Goal: Task Accomplishment & Management: Use online tool/utility

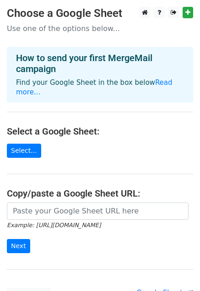
scroll to position [73, 0]
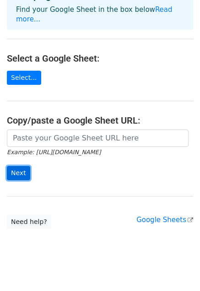
click at [21, 166] on input "Next" at bounding box center [18, 173] width 23 height 14
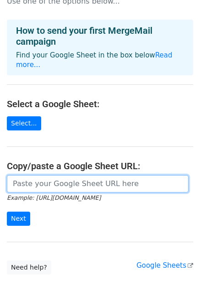
scroll to position [0, 0]
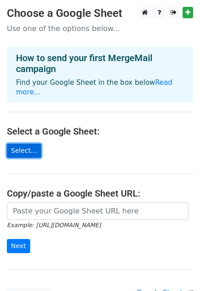
click at [30, 144] on link "Select..." at bounding box center [24, 151] width 34 height 14
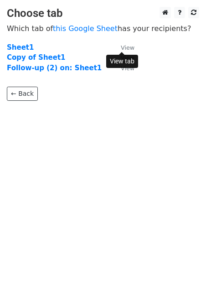
click at [127, 45] on small "View" at bounding box center [128, 47] width 14 height 7
click at [15, 46] on strong "Sheet1" at bounding box center [20, 47] width 27 height 8
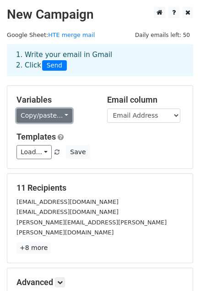
click at [60, 117] on link "Copy/paste..." at bounding box center [44, 116] width 56 height 14
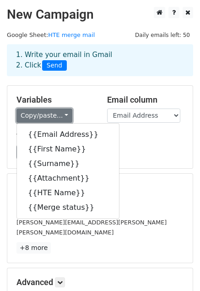
click at [60, 117] on link "Copy/paste..." at bounding box center [44, 116] width 56 height 14
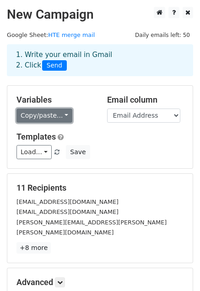
click at [60, 117] on link "Copy/paste..." at bounding box center [44, 116] width 56 height 14
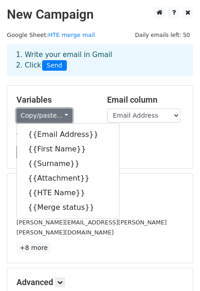
click at [60, 117] on link "Copy/paste..." at bounding box center [44, 116] width 56 height 14
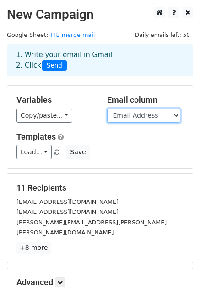
click at [114, 116] on select "Email Address First Name Surname Attachment HTE Name Merge status" at bounding box center [143, 116] width 73 height 14
click at [120, 144] on div "Templates Load... No templates saved Save" at bounding box center [100, 146] width 180 height 28
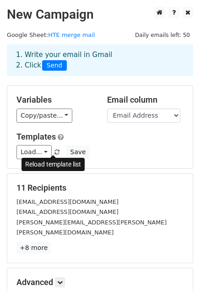
click at [54, 153] on span at bounding box center [56, 153] width 5 height 6
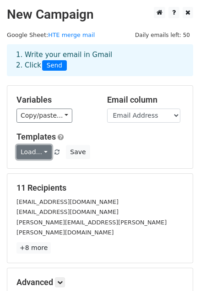
click at [42, 148] on link "Load..." at bounding box center [33, 152] width 35 height 14
click at [108, 126] on div "Variables Copy/paste... {{Email Address}} {{First Name}} {{Surname}} {{Attachme…" at bounding box center [99, 127] width 185 height 83
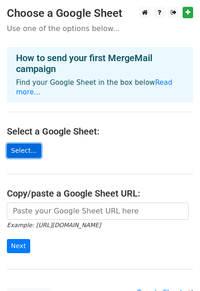
click at [14, 144] on link "Select..." at bounding box center [24, 151] width 34 height 14
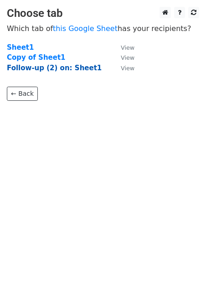
click at [77, 67] on strong "Follow-up (2) on: Sheet1" at bounding box center [54, 68] width 95 height 8
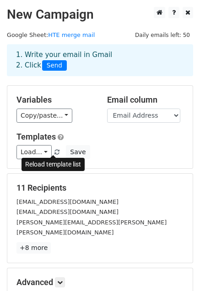
click at [54, 151] on span at bounding box center [56, 153] width 5 height 6
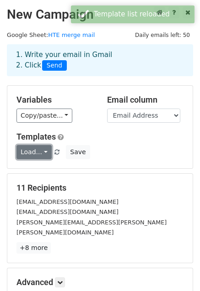
click at [42, 149] on link "Load..." at bounding box center [33, 152] width 35 height 14
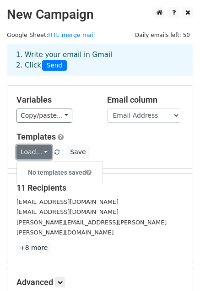
click at [42, 149] on link "Load..." at bounding box center [33, 152] width 35 height 14
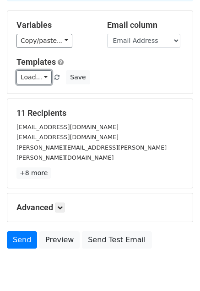
scroll to position [99, 0]
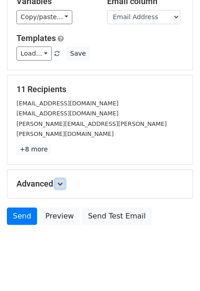
click at [65, 179] on link at bounding box center [60, 184] width 10 height 10
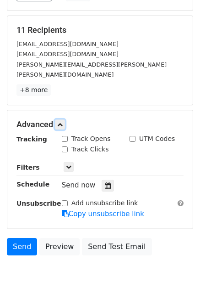
scroll to position [187, 0]
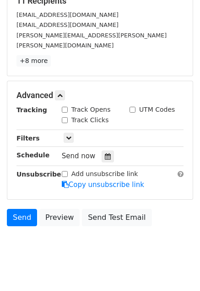
click at [66, 107] on input "Track Opens" at bounding box center [65, 110] width 6 height 6
checkbox input "true"
click at [68, 133] on link at bounding box center [68, 138] width 10 height 10
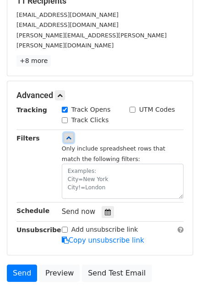
click at [69, 135] on icon at bounding box center [68, 137] width 5 height 5
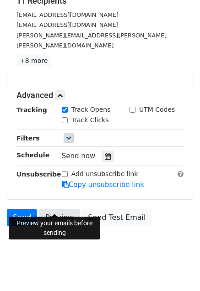
click at [53, 209] on link "Preview" at bounding box center [59, 217] width 40 height 17
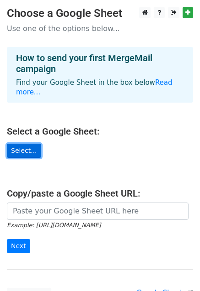
click at [25, 145] on link "Select..." at bounding box center [24, 151] width 34 height 14
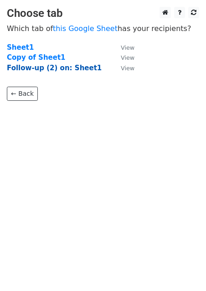
click at [33, 67] on strong "Follow-up (2) on: Sheet1" at bounding box center [54, 68] width 95 height 8
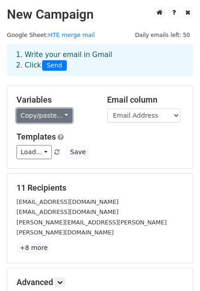
click at [64, 118] on link "Copy/paste..." at bounding box center [44, 116] width 56 height 14
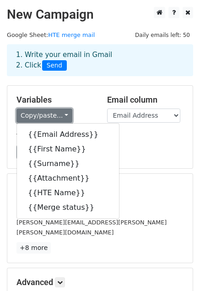
click at [64, 118] on link "Copy/paste..." at bounding box center [44, 116] width 56 height 14
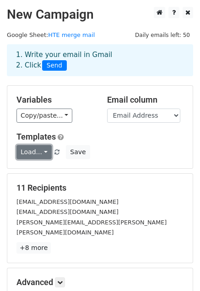
click at [42, 150] on link "Load..." at bounding box center [33, 152] width 35 height 14
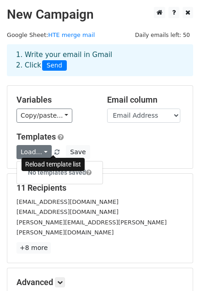
click at [54, 150] on span at bounding box center [56, 153] width 5 height 6
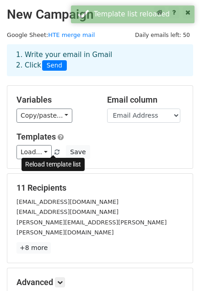
click at [54, 151] on span at bounding box center [56, 153] width 5 height 6
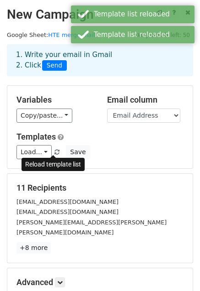
click at [54, 151] on span at bounding box center [56, 153] width 5 height 6
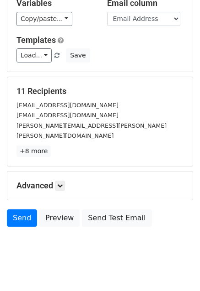
scroll to position [99, 0]
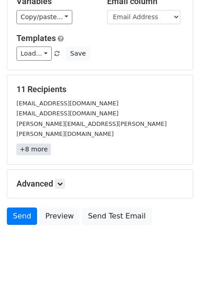
click at [36, 144] on link "+8 more" at bounding box center [33, 149] width 34 height 11
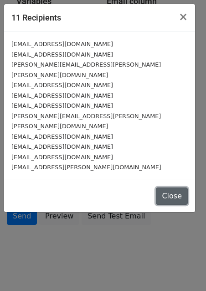
click at [181, 188] on button "Close" at bounding box center [172, 196] width 32 height 17
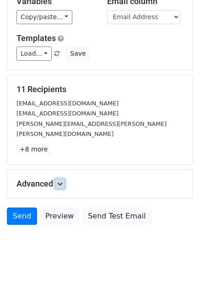
click at [61, 179] on link at bounding box center [60, 184] width 10 height 10
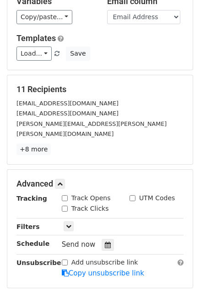
click at [66, 195] on input "Track Opens" at bounding box center [65, 198] width 6 height 6
checkbox input "true"
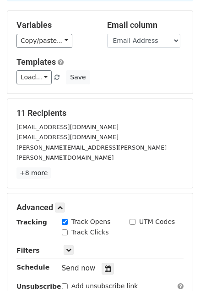
scroll to position [96, 0]
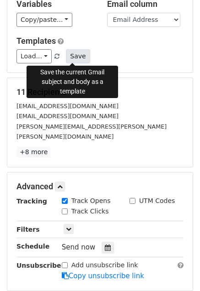
click at [66, 54] on button "Save" at bounding box center [78, 56] width 24 height 14
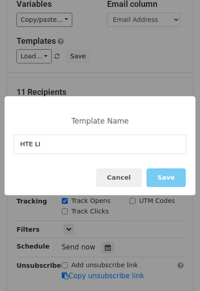
type input "HTE LI"
click at [173, 177] on button "Save" at bounding box center [165, 178] width 39 height 19
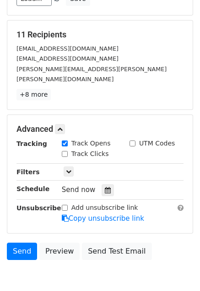
scroll to position [187, 0]
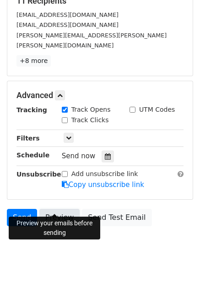
click at [54, 209] on link "Preview" at bounding box center [59, 217] width 40 height 17
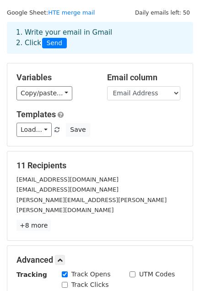
scroll to position [5, 0]
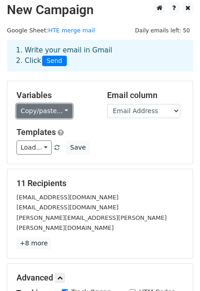
click at [56, 109] on link "Copy/paste..." at bounding box center [44, 111] width 56 height 14
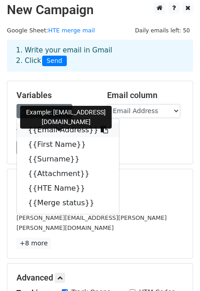
click at [48, 127] on link "{{Email Address}}" at bounding box center [68, 130] width 102 height 15
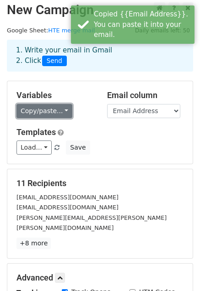
click at [60, 110] on link "Copy/paste..." at bounding box center [44, 111] width 56 height 14
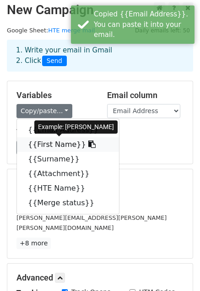
click at [88, 143] on icon at bounding box center [91, 144] width 7 height 7
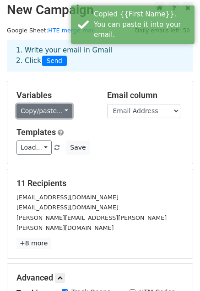
click at [62, 109] on link "Copy/paste..." at bounding box center [44, 111] width 56 height 14
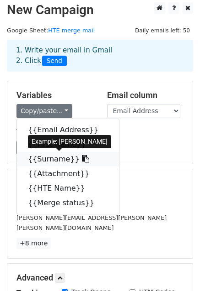
click at [82, 158] on icon at bounding box center [85, 158] width 7 height 7
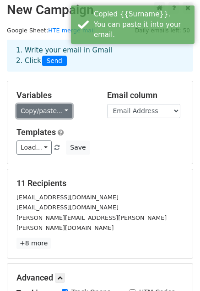
click at [59, 113] on link "Copy/paste..." at bounding box center [44, 111] width 56 height 14
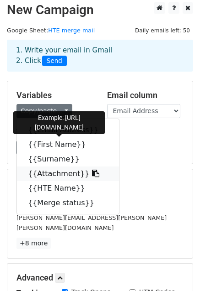
click at [92, 174] on icon at bounding box center [95, 173] width 7 height 7
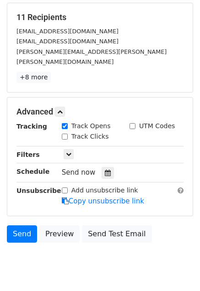
scroll to position [187, 0]
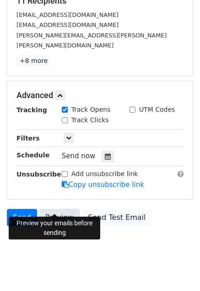
click at [55, 209] on link "Preview" at bounding box center [59, 217] width 40 height 17
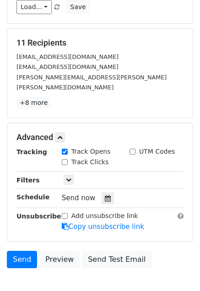
scroll to position [0, 0]
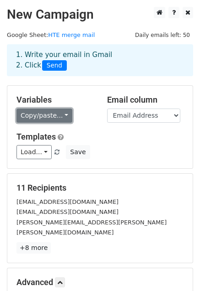
click at [63, 116] on link "Copy/paste..." at bounding box center [44, 116] width 56 height 14
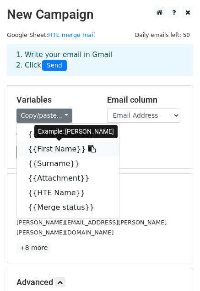
click at [88, 149] on icon at bounding box center [91, 148] width 7 height 7
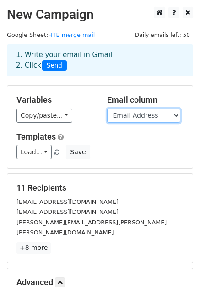
click at [132, 115] on select "Email Address First Name Surname Attachment HTE Name Merge status" at bounding box center [143, 116] width 73 height 14
click at [107, 109] on select "Email Address First Name Surname Attachment HTE Name Merge status" at bounding box center [143, 116] width 73 height 14
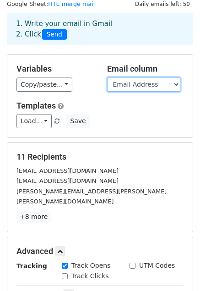
scroll to position [187, 0]
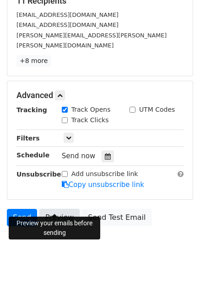
click at [58, 209] on link "Preview" at bounding box center [59, 217] width 40 height 17
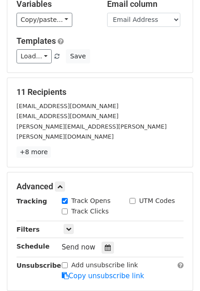
scroll to position [50, 0]
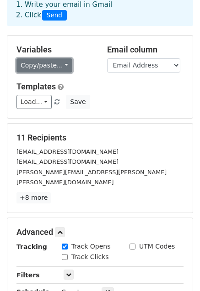
click at [63, 62] on link "Copy/paste..." at bounding box center [44, 65] width 56 height 14
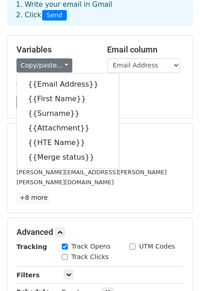
click at [86, 45] on h5 "Variables" at bounding box center [54, 50] width 77 height 10
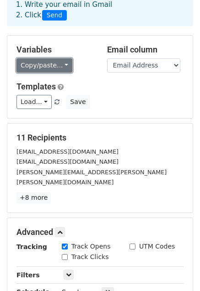
click at [59, 62] on link "Copy/paste..." at bounding box center [44, 65] width 56 height 14
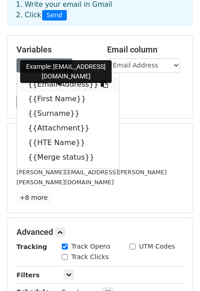
click at [100, 85] on icon at bounding box center [103, 83] width 7 height 7
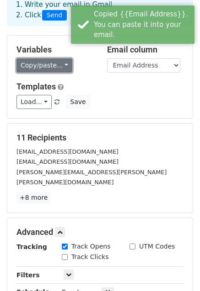
click at [59, 63] on link "Copy/paste..." at bounding box center [44, 65] width 56 height 14
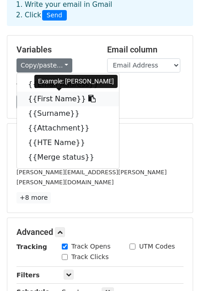
click at [88, 98] on icon at bounding box center [91, 98] width 7 height 7
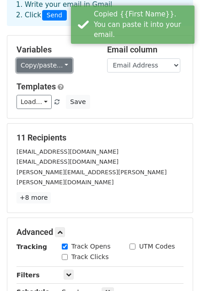
click at [60, 67] on link "Copy/paste..." at bounding box center [44, 65] width 56 height 14
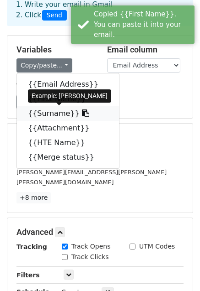
click at [82, 112] on icon at bounding box center [85, 113] width 7 height 7
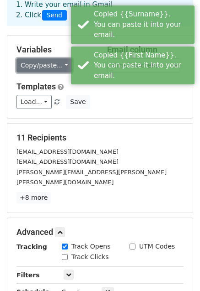
click at [61, 63] on link "Copy/paste..." at bounding box center [44, 65] width 56 height 14
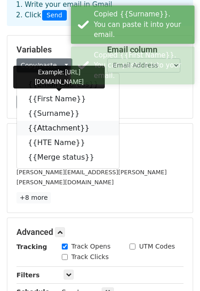
click at [92, 129] on icon at bounding box center [95, 127] width 7 height 7
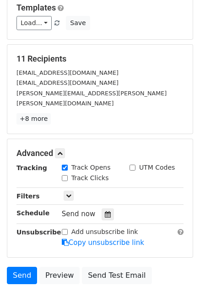
scroll to position [187, 0]
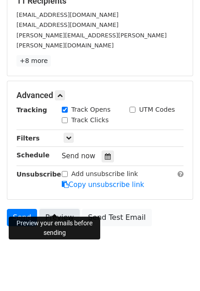
click at [58, 209] on link "Preview" at bounding box center [59, 217] width 40 height 17
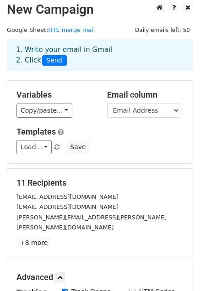
scroll to position [5, 0]
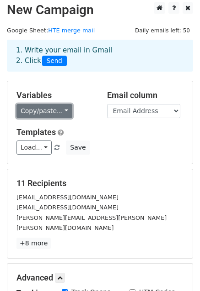
click at [58, 110] on link "Copy/paste..." at bounding box center [44, 111] width 56 height 14
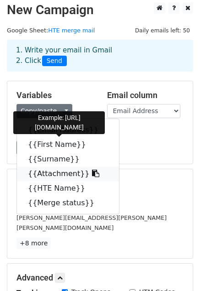
click at [63, 172] on link "{{Attachment}}" at bounding box center [68, 174] width 102 height 15
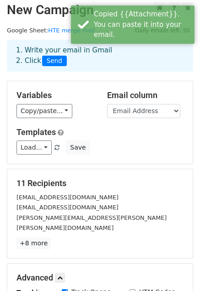
scroll to position [187, 0]
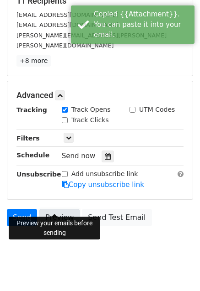
click at [57, 209] on link "Preview" at bounding box center [59, 217] width 40 height 17
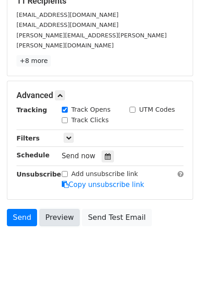
click at [54, 209] on link "Preview" at bounding box center [59, 217] width 40 height 17
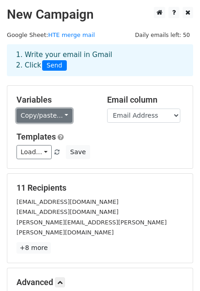
click at [60, 115] on link "Copy/paste..." at bounding box center [44, 116] width 56 height 14
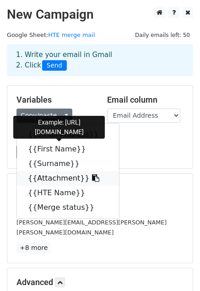
click at [92, 178] on icon at bounding box center [95, 177] width 7 height 7
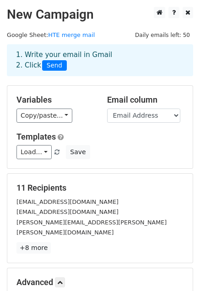
click at [128, 148] on div "Load... HTE LI Save" at bounding box center [100, 152] width 180 height 14
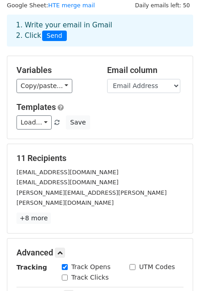
scroll to position [46, 0]
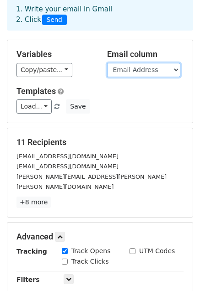
click at [139, 73] on select "Email Address First Name Surname Attachment HTE Name Merge status" at bounding box center [143, 70] width 73 height 14
click at [107, 63] on select "Email Address First Name Surname Attachment HTE Name Merge status" at bounding box center [143, 70] width 73 height 14
click at [136, 87] on h5 "Templates" at bounding box center [99, 91] width 167 height 10
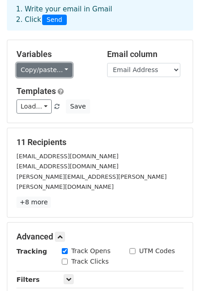
click at [54, 67] on link "Copy/paste..." at bounding box center [44, 70] width 56 height 14
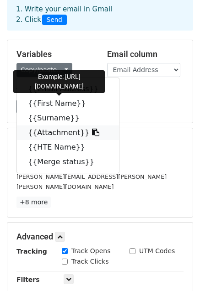
click at [51, 134] on link "{{Attachment}}" at bounding box center [68, 133] width 102 height 15
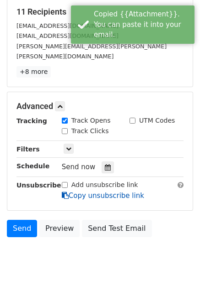
scroll to position [187, 0]
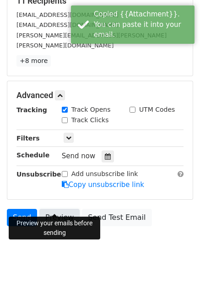
click at [61, 209] on link "Preview" at bounding box center [59, 217] width 40 height 17
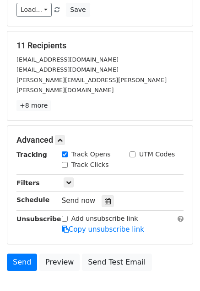
scroll to position [5, 0]
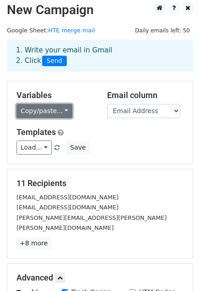
click at [58, 111] on link "Copy/paste..." at bounding box center [44, 111] width 56 height 14
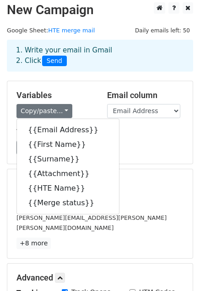
click at [75, 101] on div "Variables Copy/paste... {{Email Address}} {{First Name}} {{Surname}} {{Attachme…" at bounding box center [55, 104] width 90 height 28
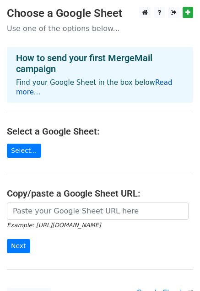
click at [157, 83] on link "Read more..." at bounding box center [94, 88] width 156 height 18
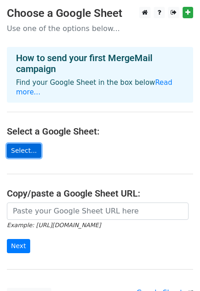
click at [31, 144] on link "Select..." at bounding box center [24, 151] width 34 height 14
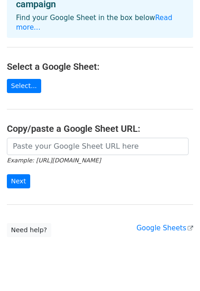
scroll to position [73, 0]
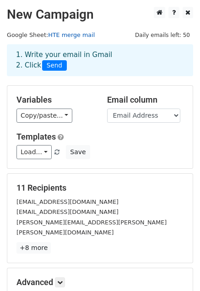
click at [73, 34] on link "HTE merge mail" at bounding box center [71, 35] width 47 height 7
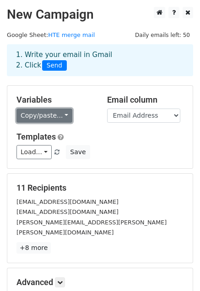
click at [46, 118] on link "Copy/paste..." at bounding box center [44, 116] width 56 height 14
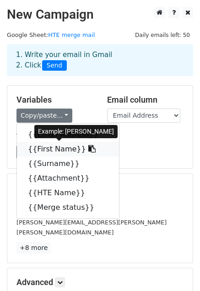
click at [88, 150] on icon at bounding box center [91, 148] width 7 height 7
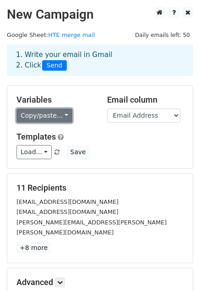
click at [60, 118] on link "Copy/paste..." at bounding box center [44, 116] width 56 height 14
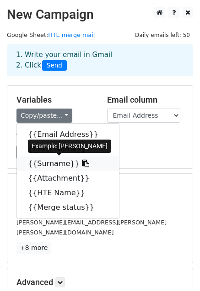
click at [82, 165] on icon at bounding box center [85, 163] width 7 height 7
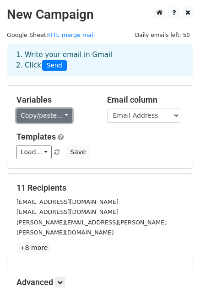
click at [62, 114] on link "Copy/paste..." at bounding box center [44, 116] width 56 height 14
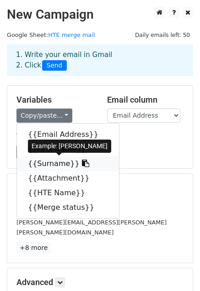
click at [82, 162] on icon at bounding box center [85, 163] width 7 height 7
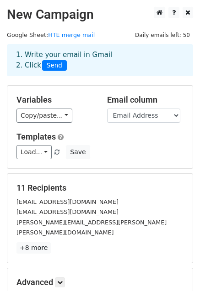
click at [90, 120] on div "Copy/paste... {{Email Address}} {{First Name}} {{Surname}} {{Attachment}} {{HTE…" at bounding box center [54, 116] width 77 height 14
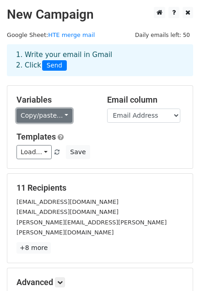
click at [60, 113] on link "Copy/paste..." at bounding box center [44, 116] width 56 height 14
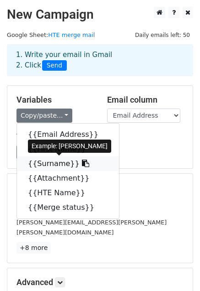
click at [82, 161] on icon at bounding box center [85, 163] width 7 height 7
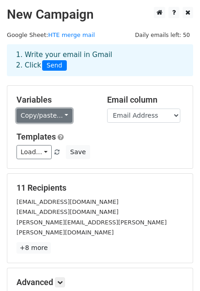
click at [58, 115] on link "Copy/paste..." at bounding box center [44, 116] width 56 height 14
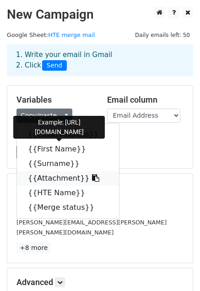
click at [92, 177] on icon at bounding box center [95, 177] width 7 height 7
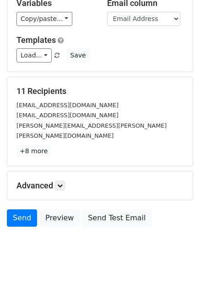
scroll to position [99, 0]
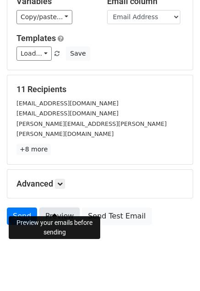
click at [62, 208] on link "Preview" at bounding box center [59, 216] width 40 height 17
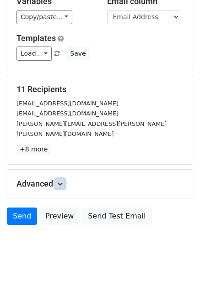
click at [60, 181] on icon at bounding box center [59, 183] width 5 height 5
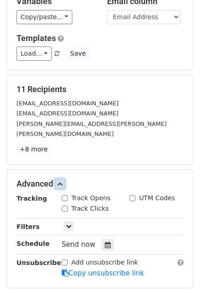
click at [63, 179] on link at bounding box center [60, 184] width 10 height 10
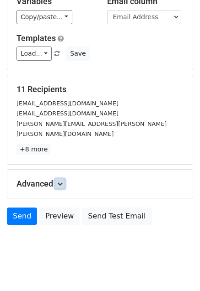
click at [63, 179] on link at bounding box center [60, 184] width 10 height 10
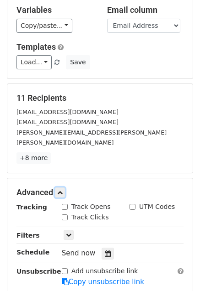
scroll to position [5, 0]
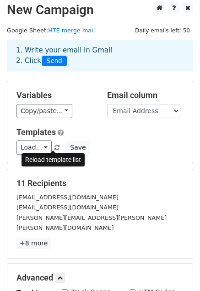
click at [54, 148] on span at bounding box center [56, 148] width 5 height 6
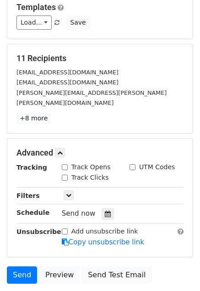
scroll to position [187, 0]
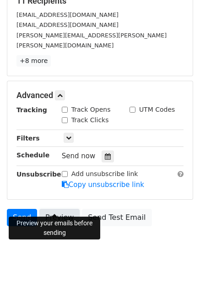
click at [57, 209] on link "Preview" at bounding box center [59, 217] width 40 height 17
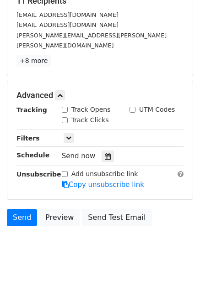
click at [64, 107] on input "Track Opens" at bounding box center [65, 110] width 6 height 6
checkbox input "true"
click at [69, 135] on icon at bounding box center [68, 137] width 5 height 5
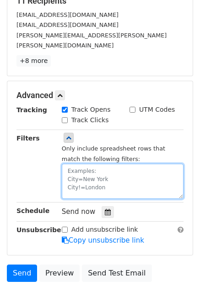
click at [114, 164] on textarea at bounding box center [122, 181] width 121 height 35
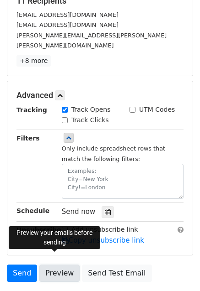
click at [56, 265] on link "Preview" at bounding box center [59, 273] width 40 height 17
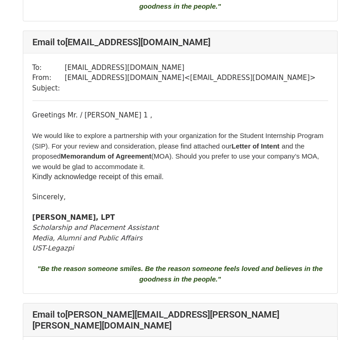
scroll to position [1462, 0]
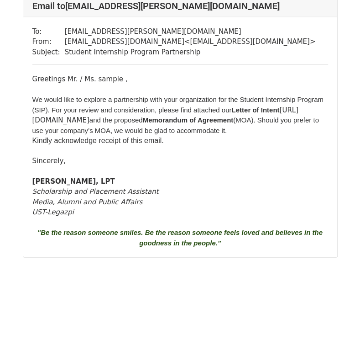
scroll to position [2980, 0]
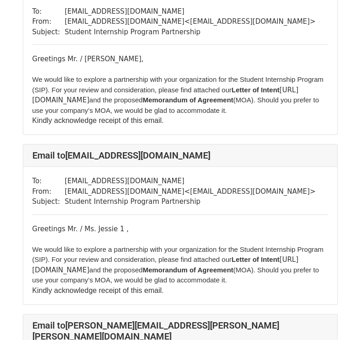
scroll to position [91, 0]
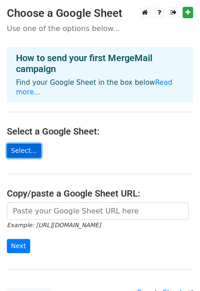
click at [20, 144] on link "Select..." at bounding box center [24, 151] width 34 height 14
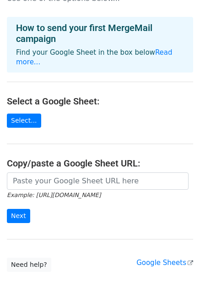
scroll to position [46, 0]
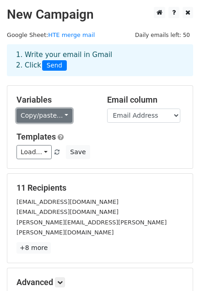
click at [62, 116] on link "Copy/paste..." at bounding box center [44, 116] width 56 height 14
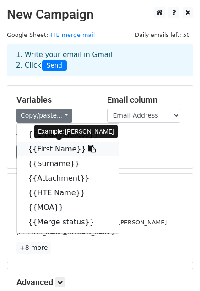
click at [88, 147] on icon at bounding box center [91, 148] width 7 height 7
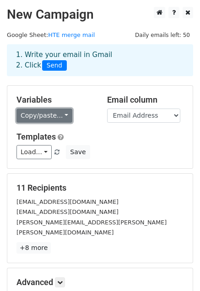
click at [58, 116] on link "Copy/paste..." at bounding box center [44, 116] width 56 height 14
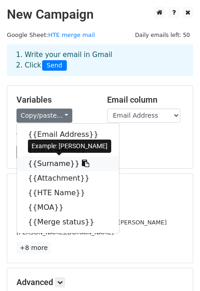
click at [82, 162] on icon at bounding box center [85, 163] width 7 height 7
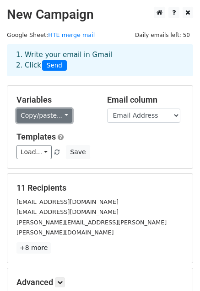
click at [58, 114] on link "Copy/paste..." at bounding box center [44, 116] width 56 height 14
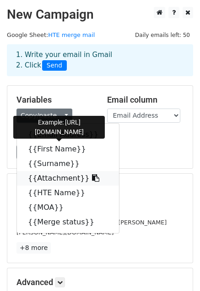
click at [92, 178] on icon at bounding box center [95, 177] width 7 height 7
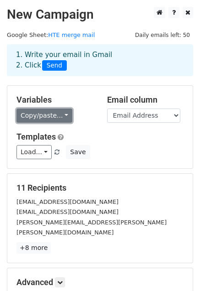
click at [61, 111] on link "Copy/paste..." at bounding box center [44, 116] width 56 height 14
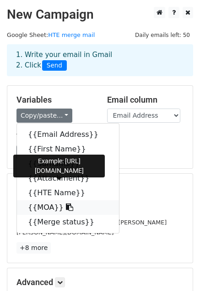
click at [66, 207] on icon at bounding box center [69, 207] width 7 height 7
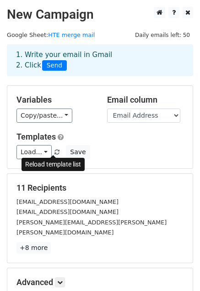
click at [54, 150] on span at bounding box center [56, 153] width 5 height 6
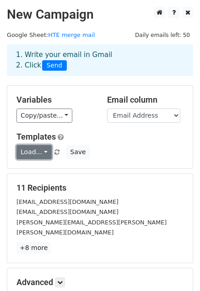
click at [42, 151] on link "Load..." at bounding box center [33, 152] width 35 height 14
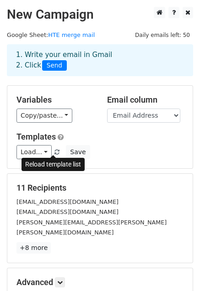
click at [55, 153] on span at bounding box center [56, 153] width 5 height 6
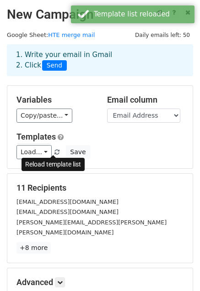
click at [54, 150] on span at bounding box center [56, 153] width 5 height 6
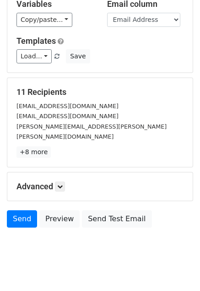
scroll to position [99, 0]
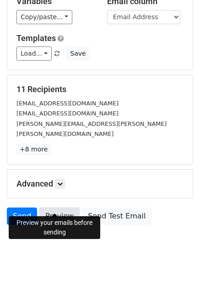
click at [50, 208] on link "Preview" at bounding box center [59, 216] width 40 height 17
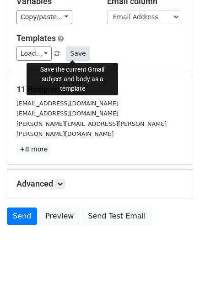
click at [73, 52] on button "Save" at bounding box center [78, 54] width 24 height 14
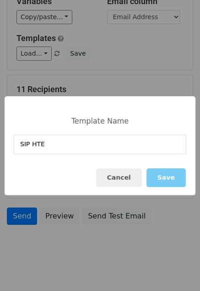
type input "SIP HTE"
click at [166, 179] on button "Save" at bounding box center [165, 178] width 39 height 19
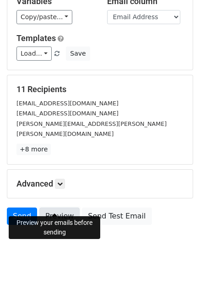
click at [54, 208] on link "Preview" at bounding box center [59, 216] width 40 height 17
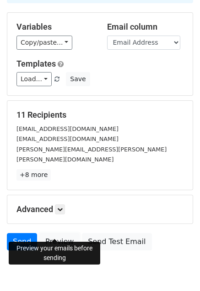
scroll to position [53, 0]
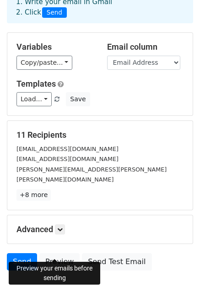
click at [54, 100] on span at bounding box center [56, 100] width 5 height 6
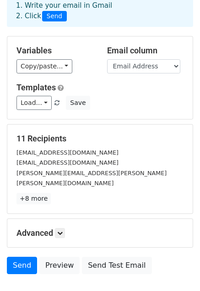
scroll to position [99, 0]
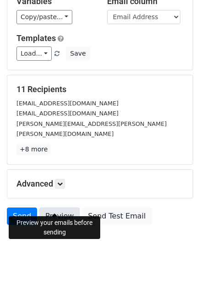
click at [46, 213] on link "Preview" at bounding box center [59, 216] width 40 height 17
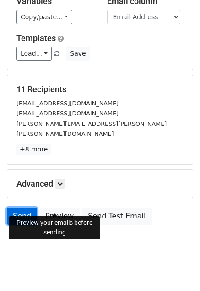
click at [23, 208] on link "Send" at bounding box center [22, 216] width 30 height 17
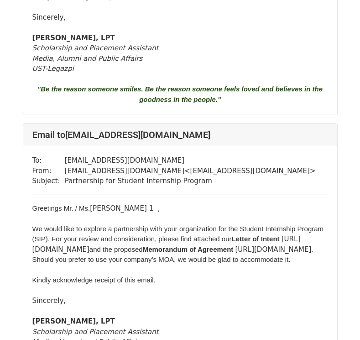
scroll to position [137, 0]
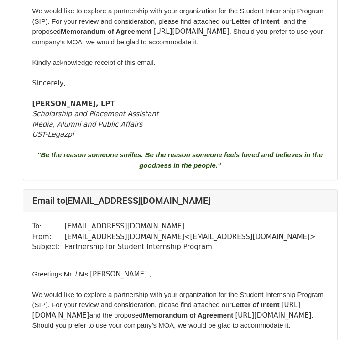
scroll to position [1918, 0]
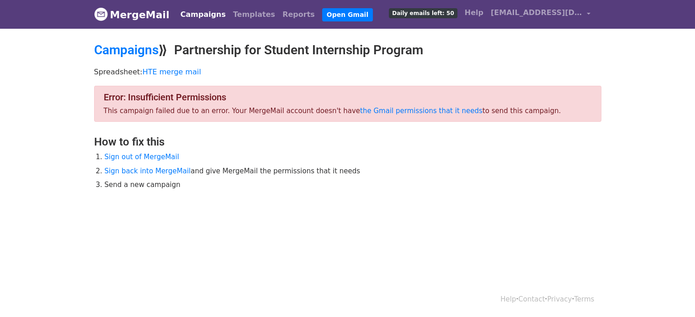
click at [396, 96] on h4 "Error: Insufficient Permissions" at bounding box center [348, 97] width 488 height 11
click at [396, 109] on link "the Gmail permissions that it needs" at bounding box center [421, 111] width 122 height 8
